Goal: Check status: Check status

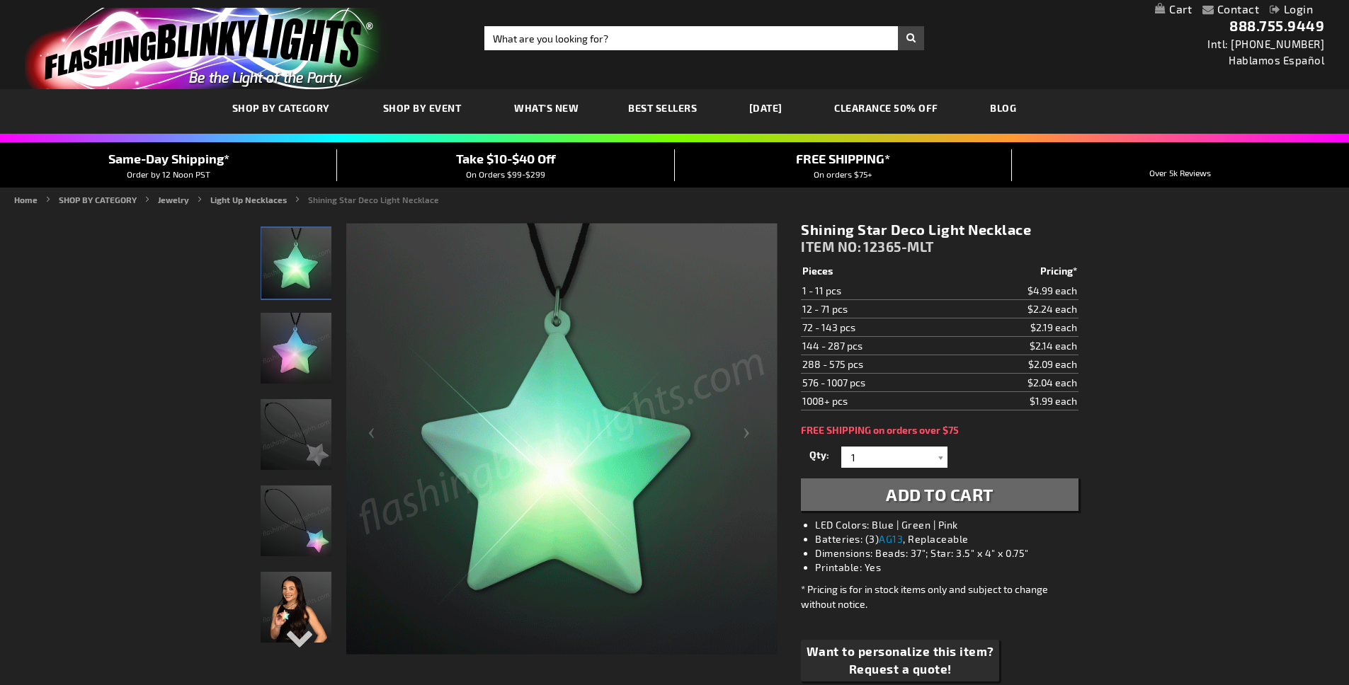
click at [1285, 8] on link "Login" at bounding box center [1291, 8] width 43 height 13
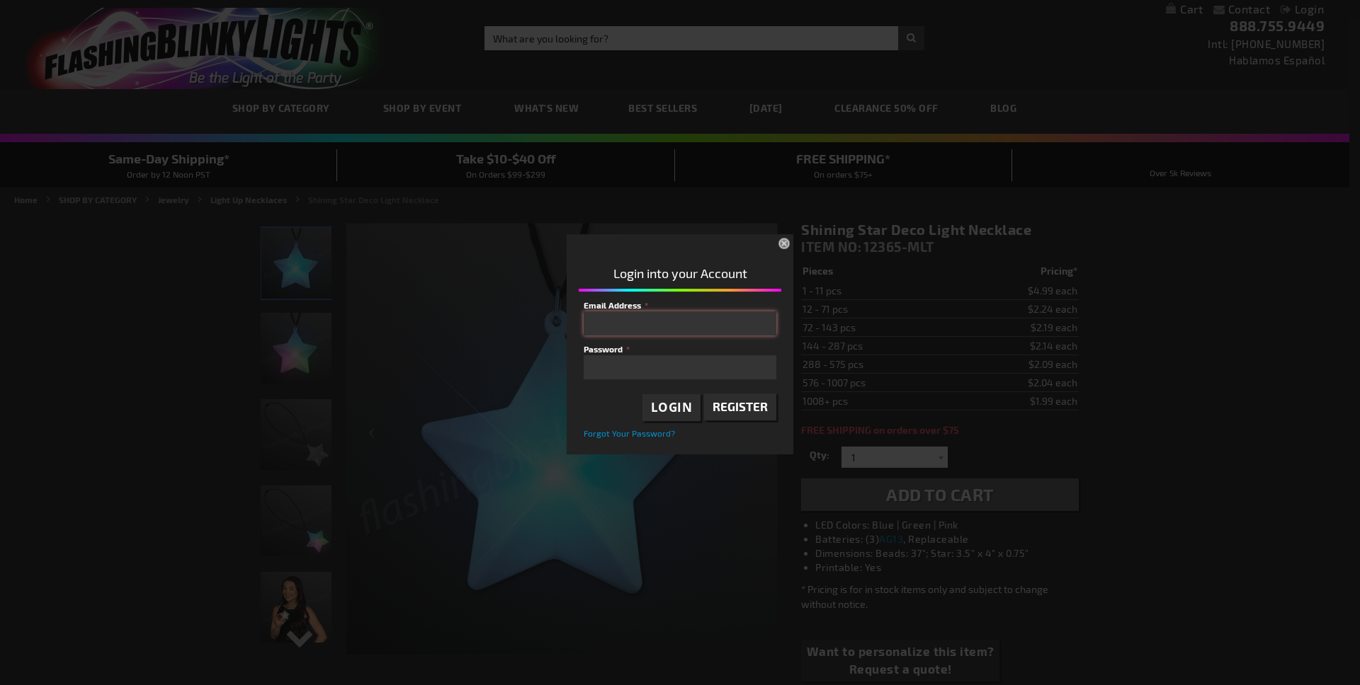
click at [627, 329] on input "Email Address" at bounding box center [679, 324] width 193 height 24
click at [695, 327] on input "josephgranoiii@hotmail.com" at bounding box center [679, 324] width 193 height 24
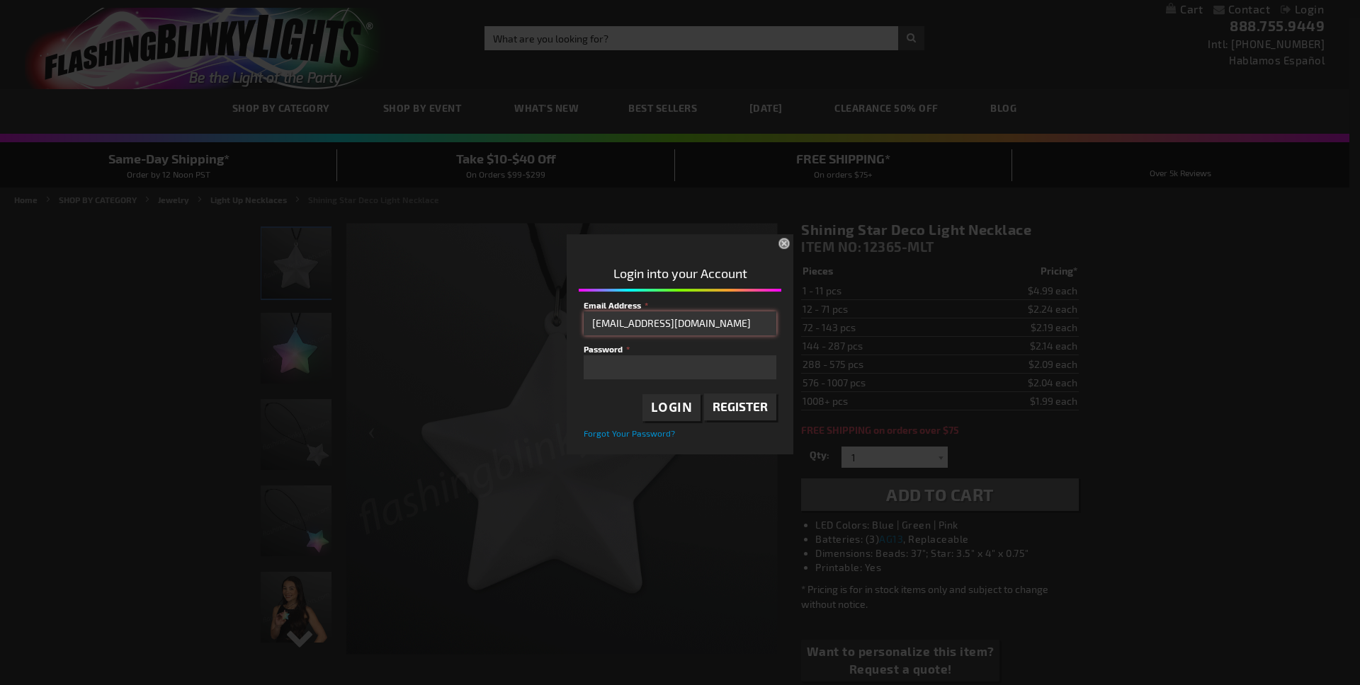
click at [695, 327] on input "josephgranoiii@hotmail.com" at bounding box center [679, 324] width 193 height 24
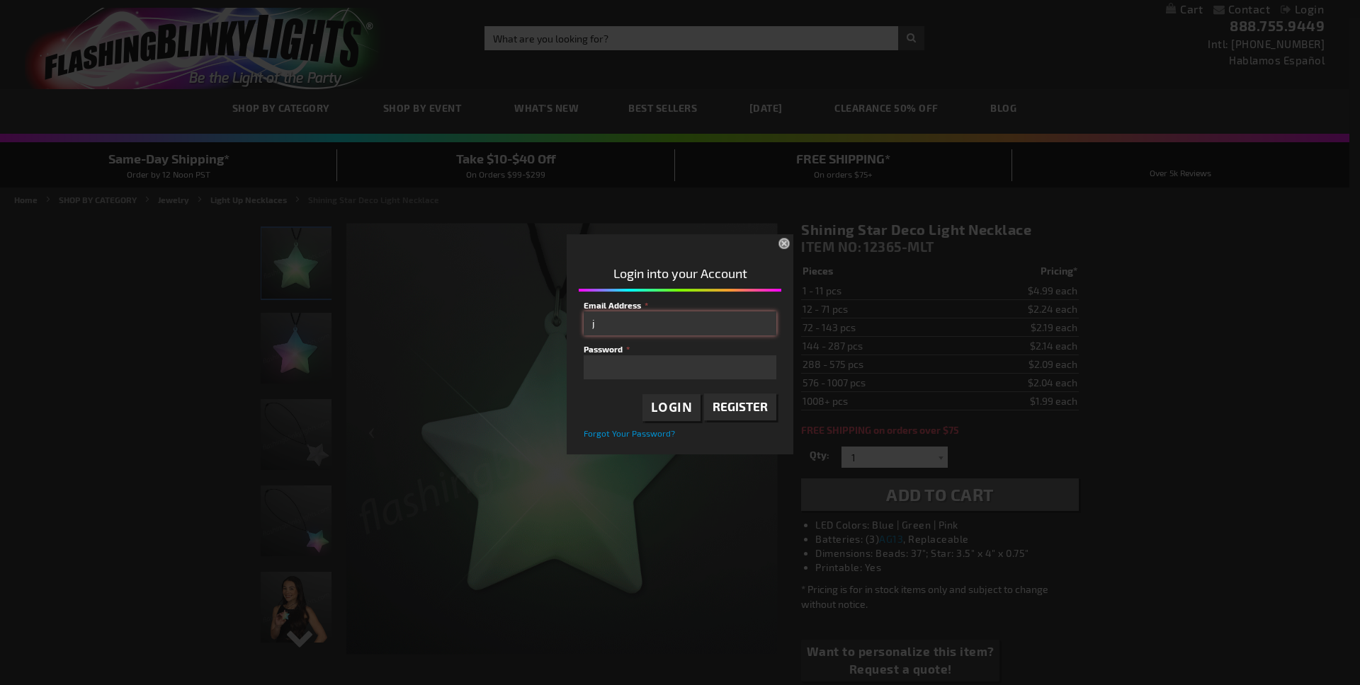
type input "j"
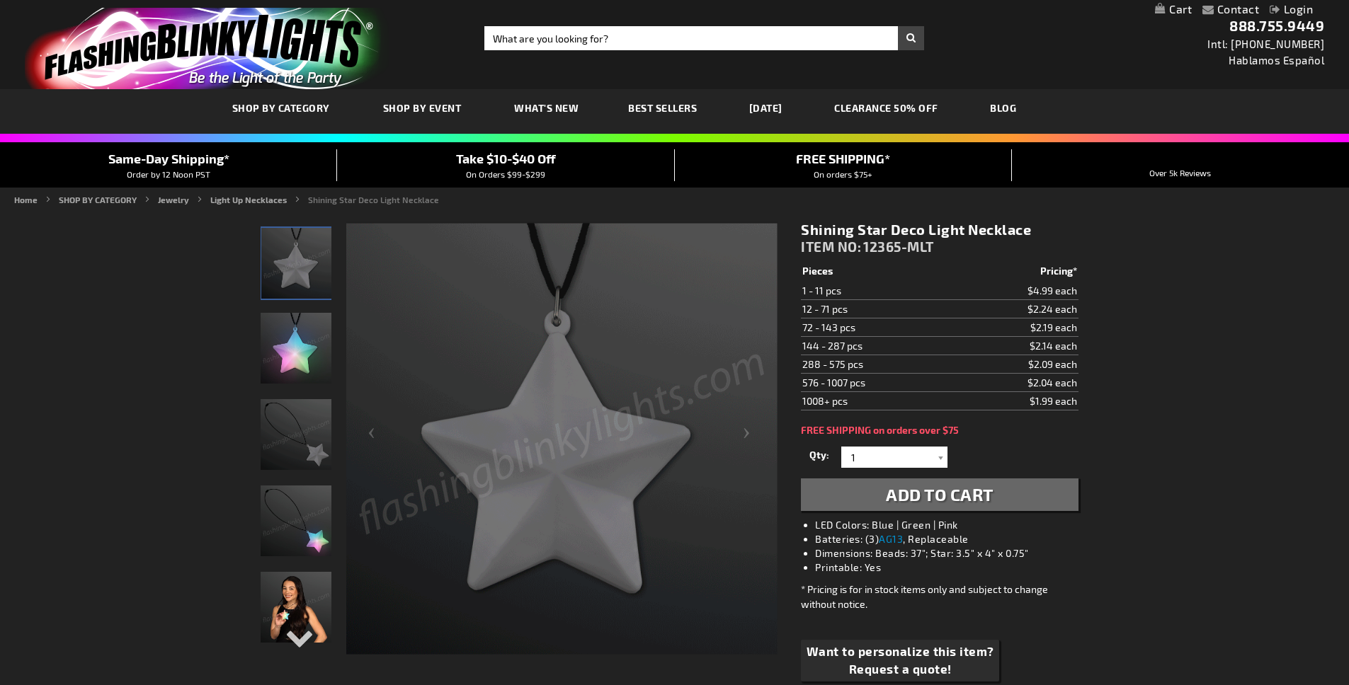
click at [1294, 13] on link "Login" at bounding box center [1291, 8] width 43 height 13
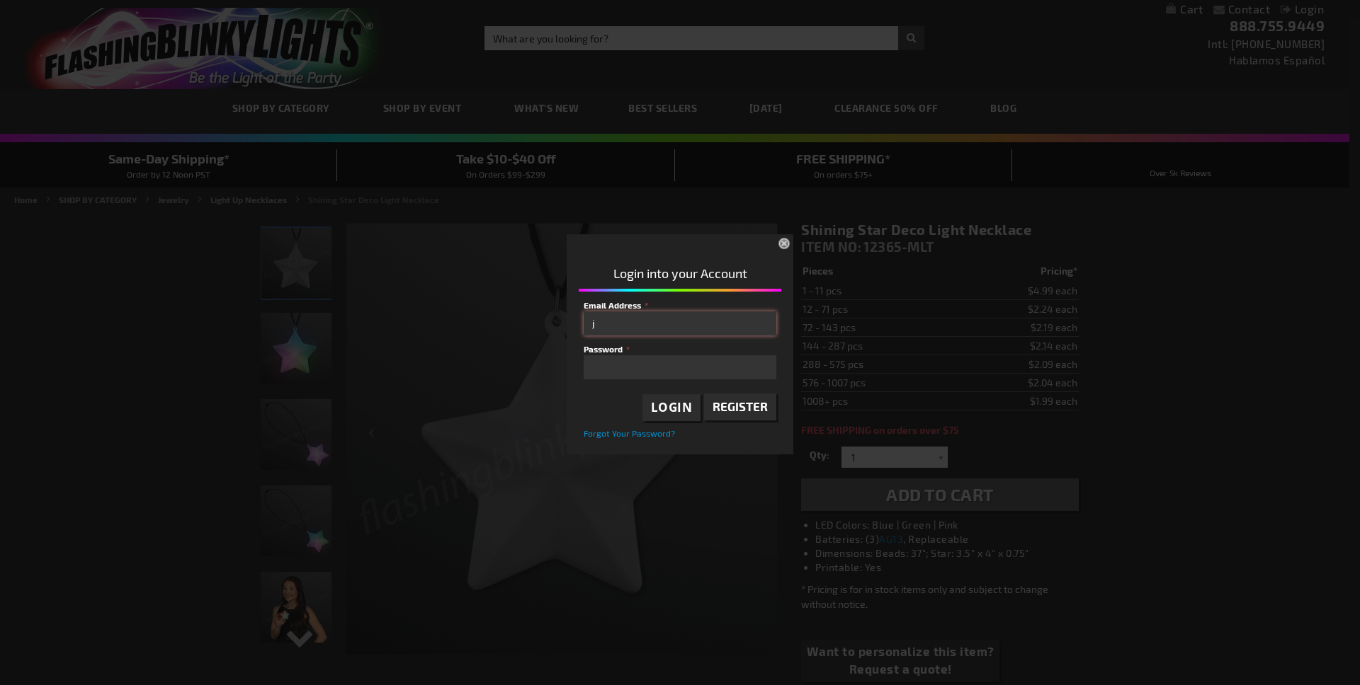
click at [733, 322] on input "j" at bounding box center [679, 324] width 193 height 24
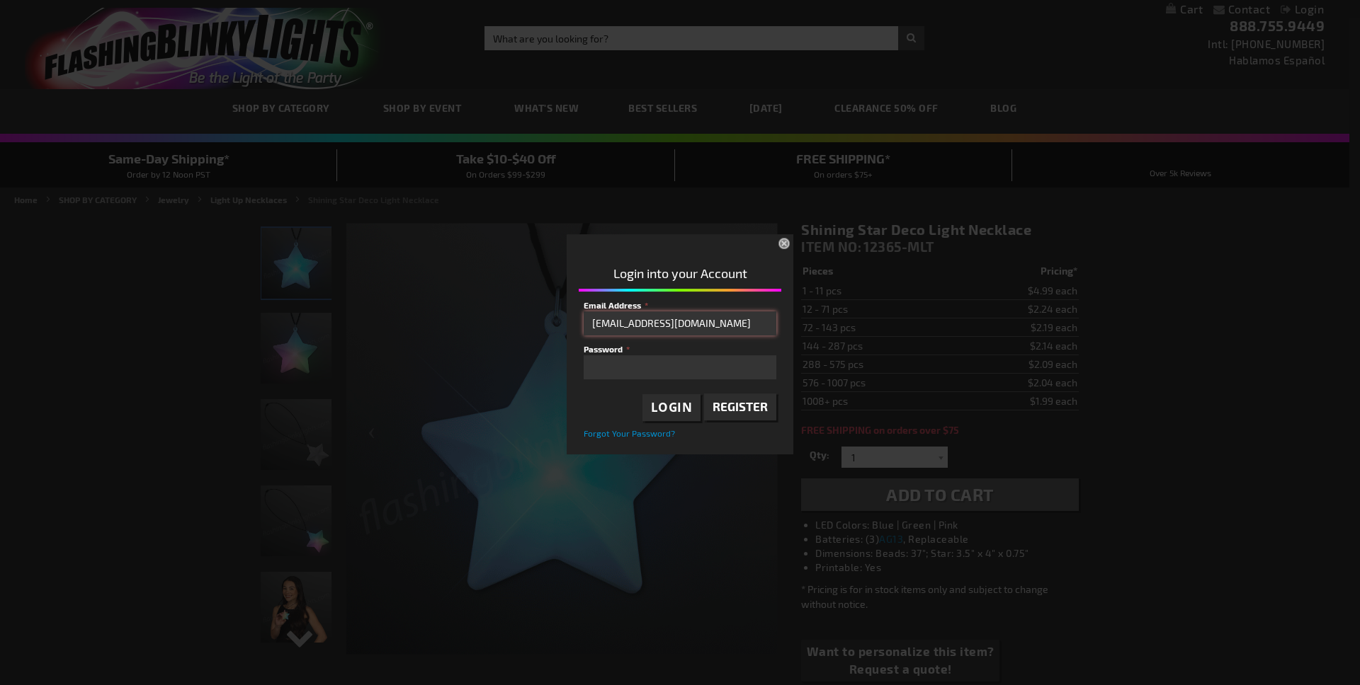
type input "josephgrano@next-mark.com"
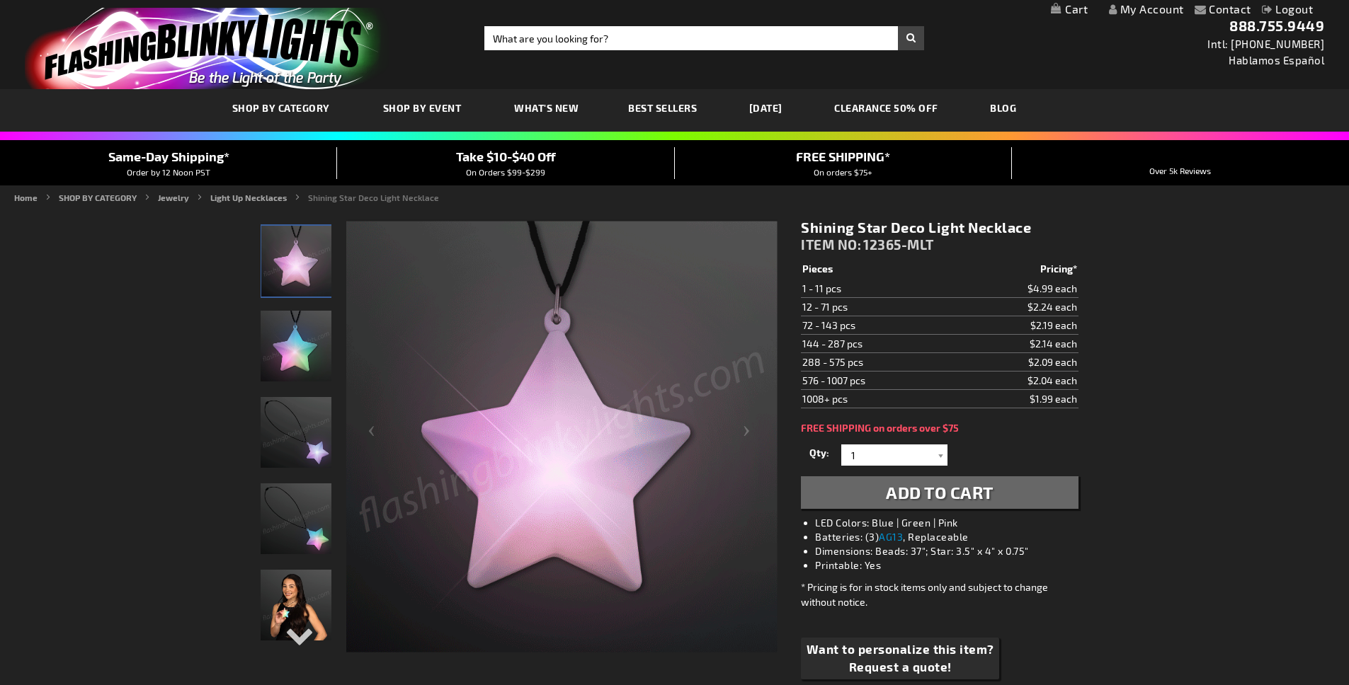
click at [1173, 8] on link "My Account" at bounding box center [1146, 8] width 75 height 13
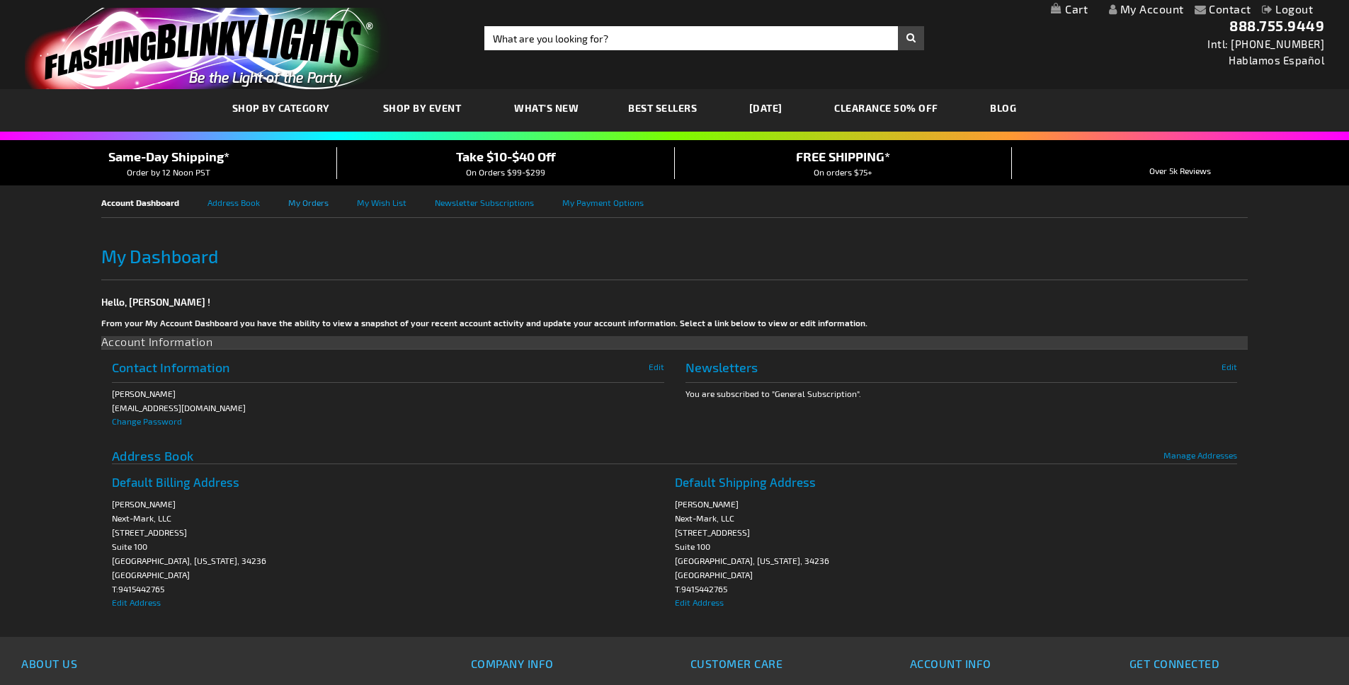
click at [304, 199] on link "My Orders" at bounding box center [322, 202] width 69 height 32
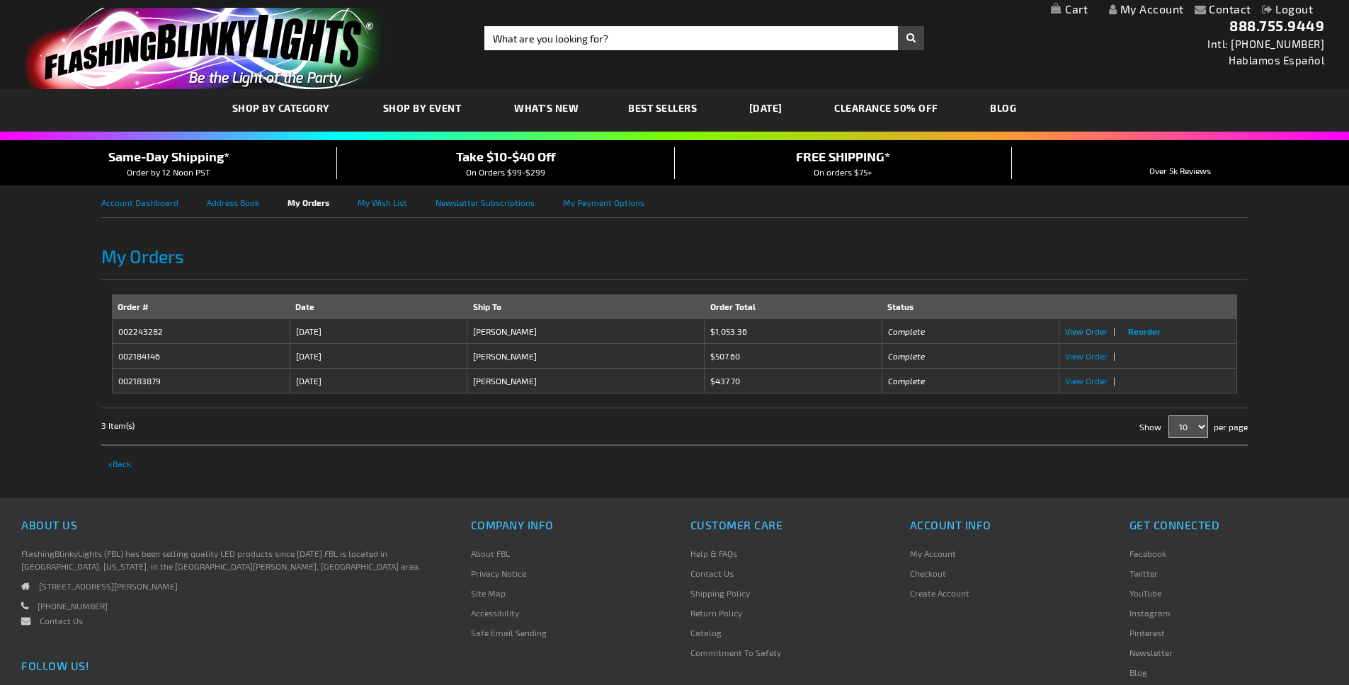
click at [1086, 333] on span "View Order" at bounding box center [1086, 331] width 42 height 10
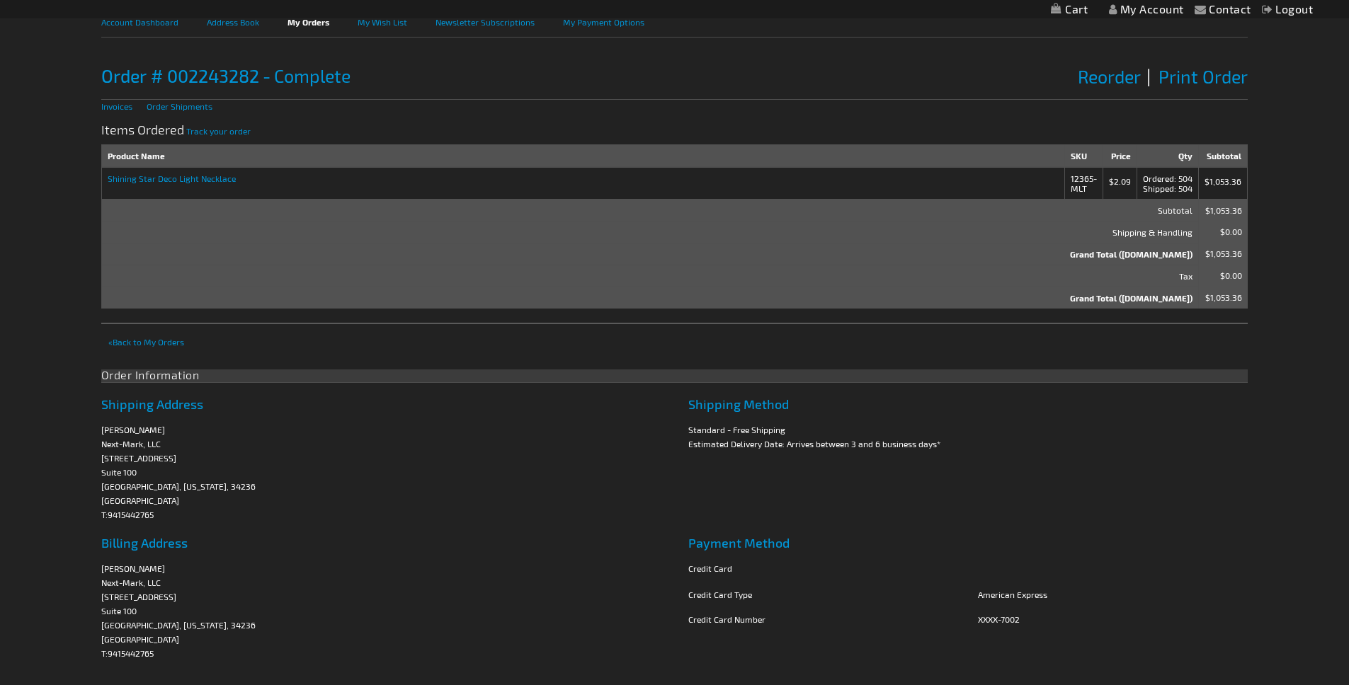
scroll to position [116, 0]
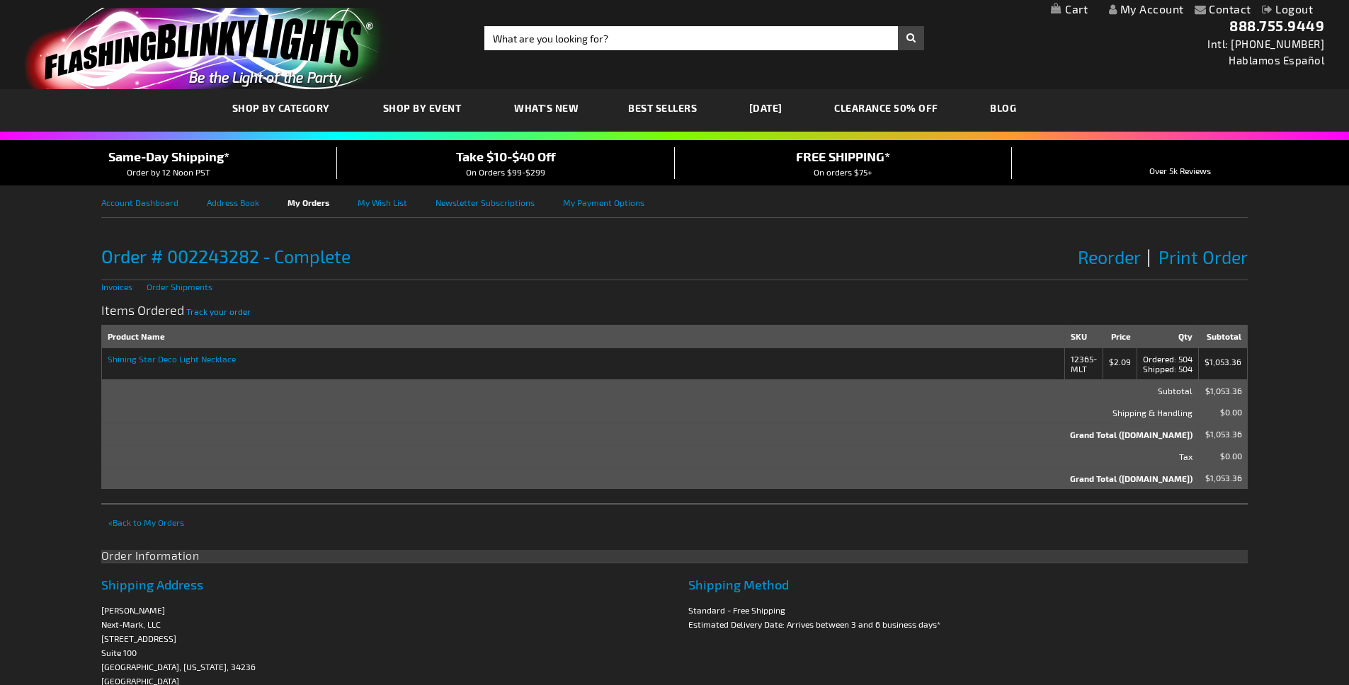
click at [220, 314] on span "Track your order" at bounding box center [218, 312] width 64 height 10
click at [300, 200] on strong "My Orders" at bounding box center [308, 201] width 42 height 29
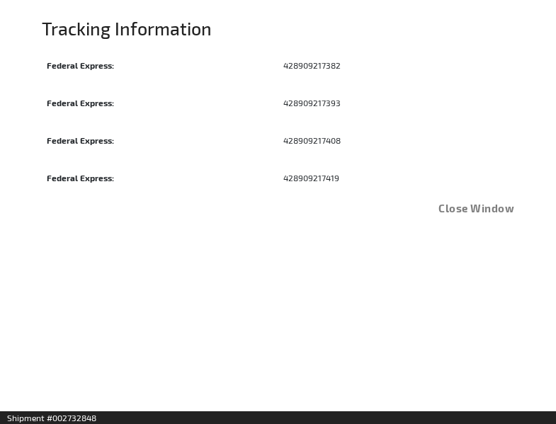
drag, startPoint x: 307, startPoint y: 69, endPoint x: 258, endPoint y: 69, distance: 49.6
click at [258, 69] on tr "Federal Express: 428909217382" at bounding box center [278, 64] width 472 height 23
copy tr "428909217382"
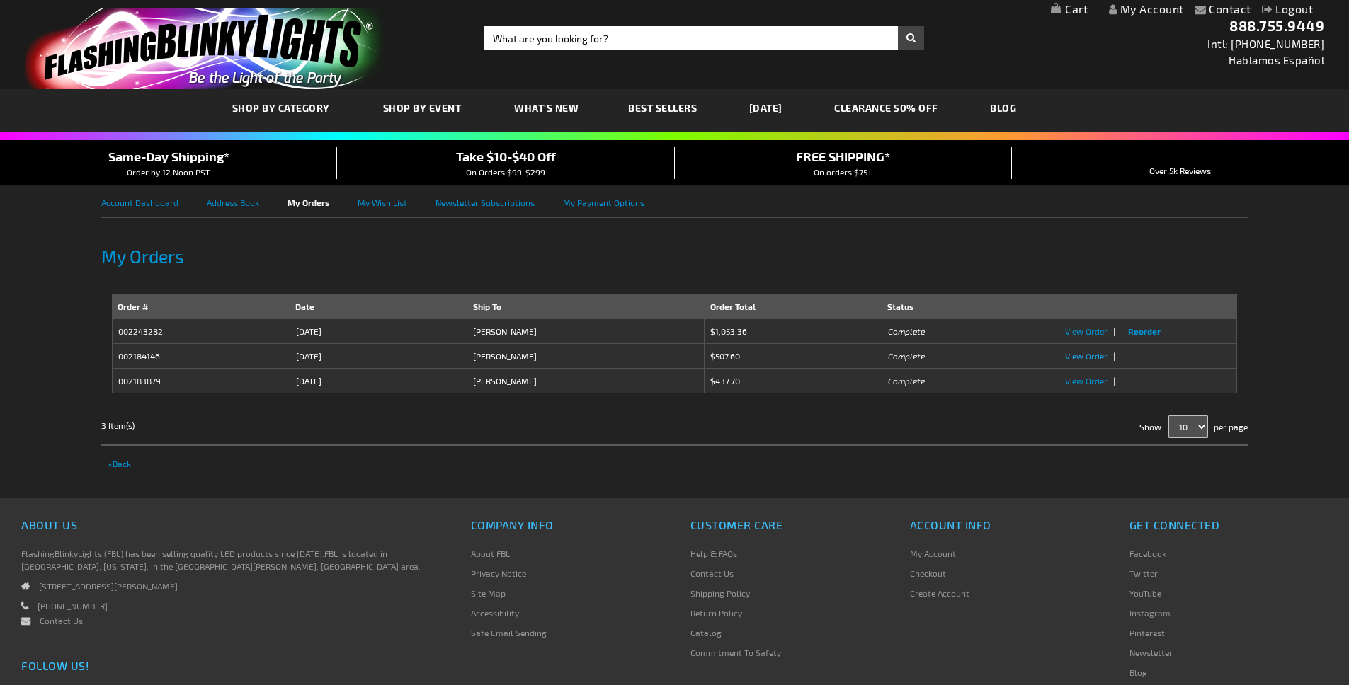
click at [1098, 355] on span "View Order" at bounding box center [1086, 356] width 42 height 10
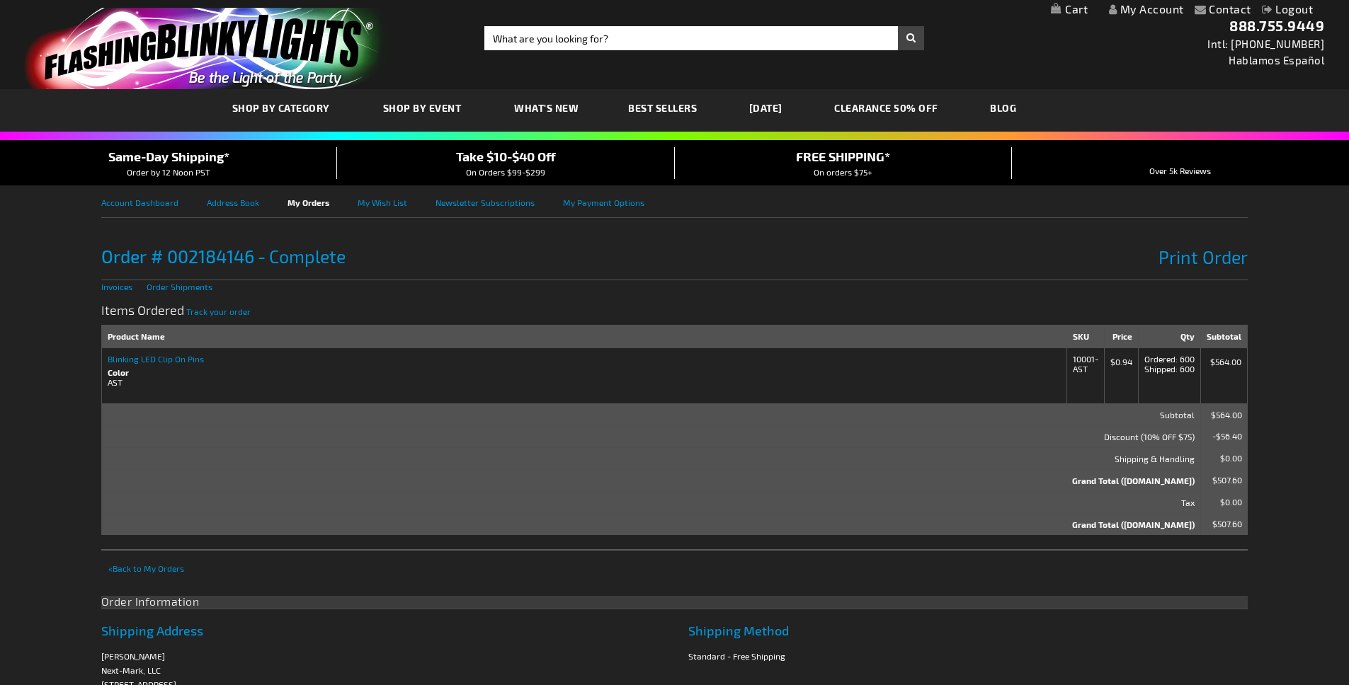
click at [152, 361] on strong "Blinking LED Clip On Pins" at bounding box center [584, 359] width 953 height 10
click at [115, 372] on dt "Color" at bounding box center [584, 373] width 953 height 10
